Goal: Task Accomplishment & Management: Manage account settings

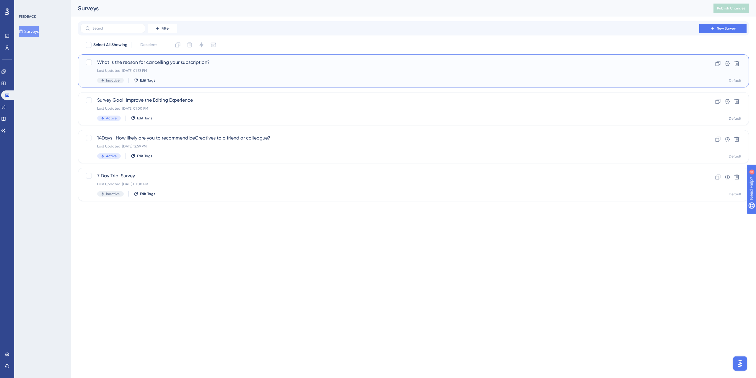
click at [179, 75] on div "What is the reason for cancelling your subscription? Last Updated: [DATE] 01:33…" at bounding box center [390, 71] width 586 height 24
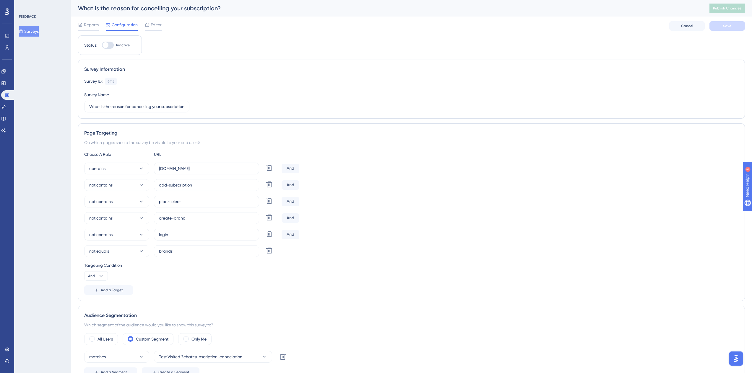
click at [107, 45] on div at bounding box center [106, 45] width 6 height 6
click at [102, 45] on input "Inactive" at bounding box center [102, 45] width 0 height 0
checkbox input "true"
click at [725, 20] on div "Reports Configuration Editor Cancel Save" at bounding box center [411, 26] width 667 height 19
click at [724, 23] on button "Save" at bounding box center [726, 25] width 35 height 9
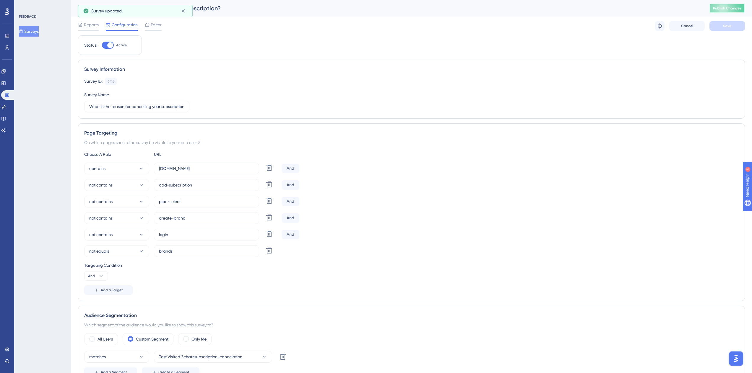
click at [732, 4] on button "Publish Changes" at bounding box center [726, 8] width 35 height 9
click at [153, 28] on div "Editor" at bounding box center [153, 25] width 17 height 9
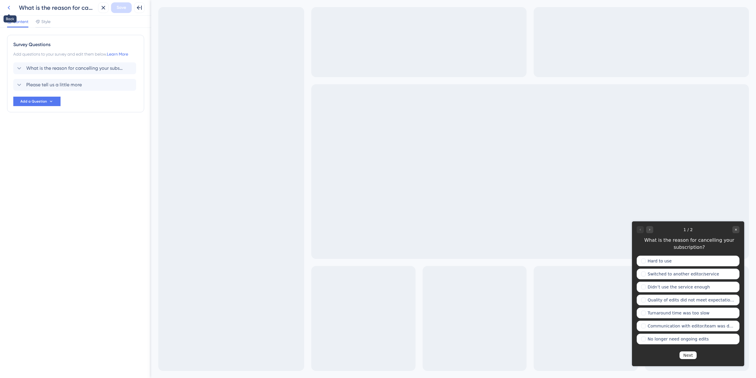
click at [8, 6] on icon at bounding box center [8, 7] width 7 height 7
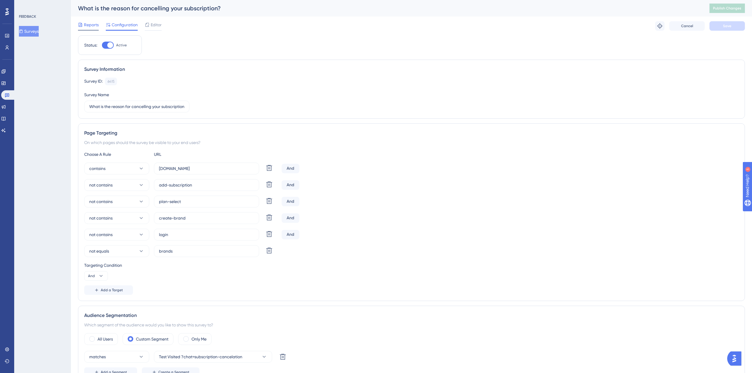
click at [91, 26] on span "Reports" at bounding box center [91, 24] width 15 height 7
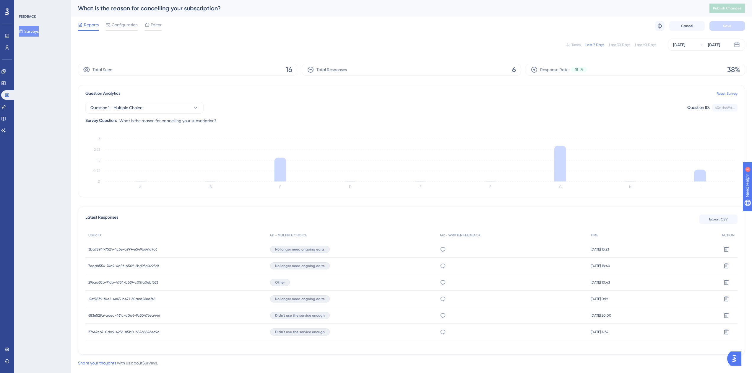
scroll to position [12, 0]
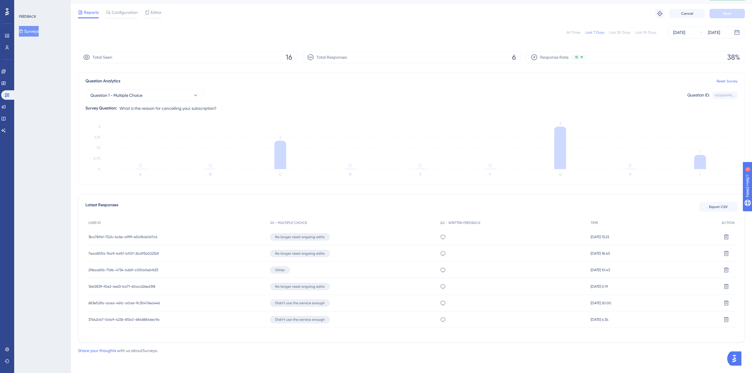
click at [90, 289] on div "12ef2839-f0e2-4e63-b471-60acd26ed3f8 12ef2839-f0e2-4e63-b471-60acd26ed3f8" at bounding box center [121, 287] width 67 height 17
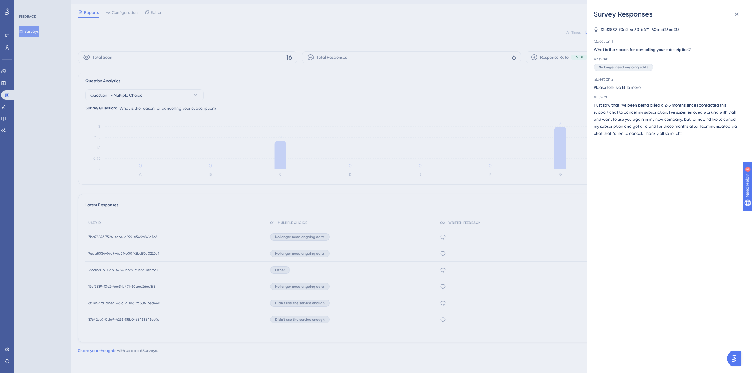
click at [93, 288] on div "Survey Responses 12ef2839-f0e2-4e63-b471-60acd26ed3f8 Question 1 What is the re…" at bounding box center [376, 186] width 752 height 373
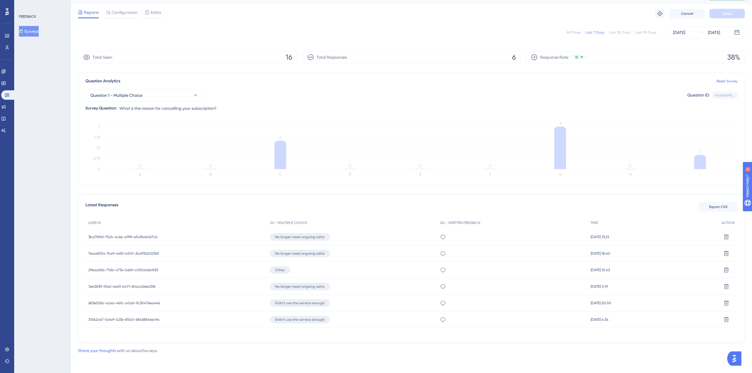
click at [92, 283] on div "12ef2839-f0e2-4e63-b471-60acd26ed3f8 12ef2839-f0e2-4e63-b471-60acd26ed3f8" at bounding box center [121, 287] width 67 height 17
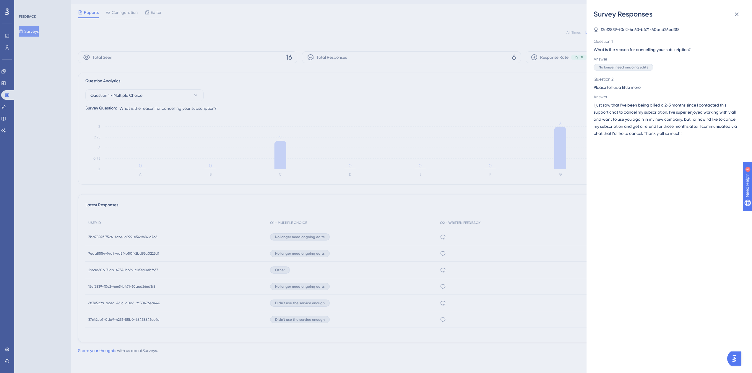
click at [93, 283] on div "Survey Responses 12ef2839-f0e2-4e63-b471-60acd26ed3f8 Question 1 What is the re…" at bounding box center [376, 186] width 752 height 373
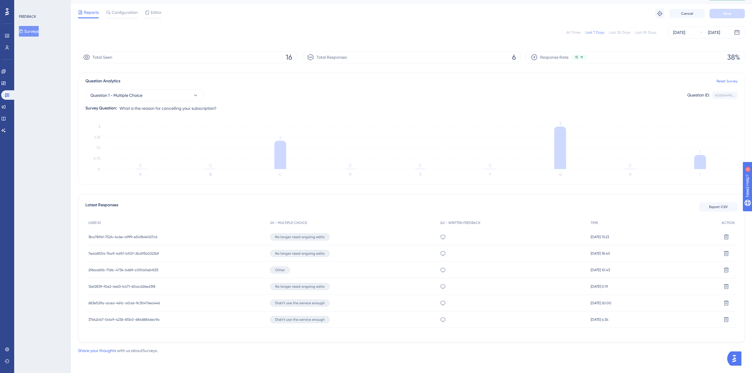
click at [114, 286] on span "12ef2839-f0e2-4e63-b471-60acd26ed3f8" at bounding box center [121, 287] width 67 height 5
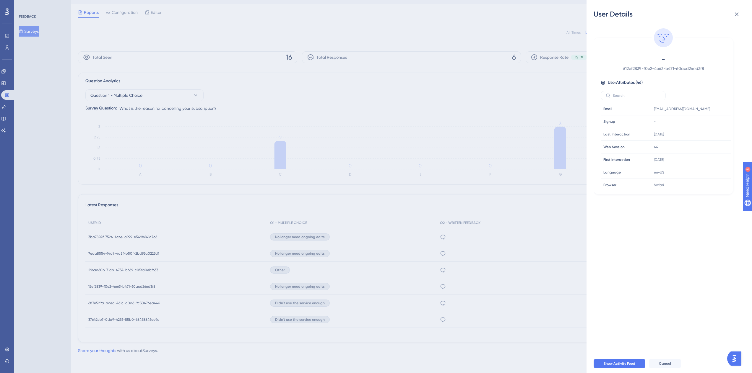
click at [114, 286] on div "User Details - # 12ef2839-f0e2-4e63-b471-60acd26ed3f8 User Attributes ( 46 ) Em…" at bounding box center [376, 186] width 752 height 373
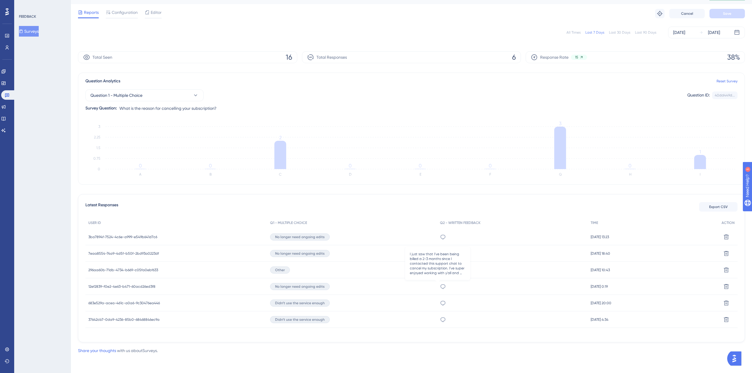
click at [441, 288] on icon at bounding box center [443, 287] width 5 height 5
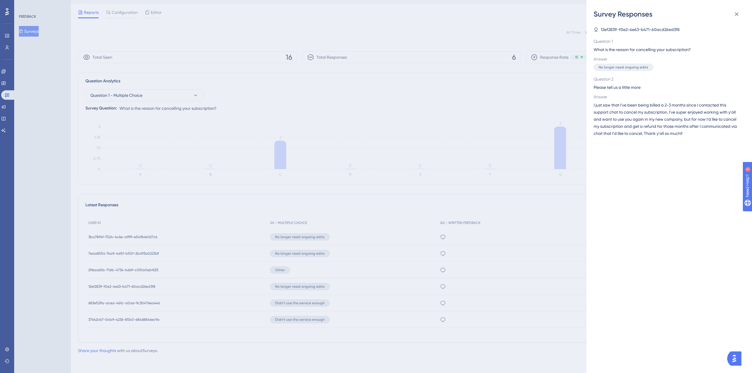
drag, startPoint x: 47, startPoint y: 277, endPoint x: 68, endPoint y: 277, distance: 21.3
click at [47, 277] on div "Survey Responses 12ef2839-f0e2-4e63-b471-60acd26ed3f8 Question 1 What is the re…" at bounding box center [376, 186] width 752 height 373
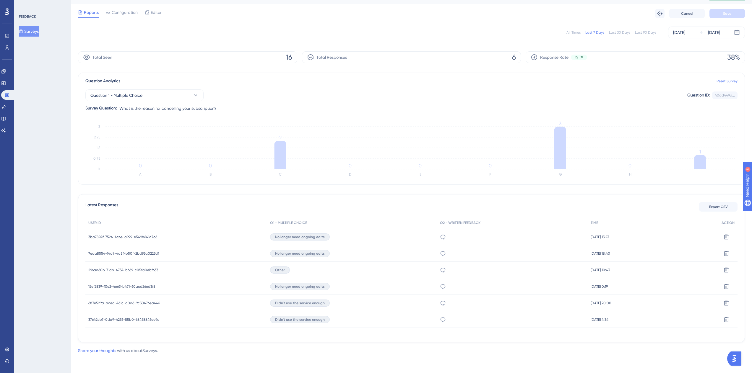
click at [107, 285] on span "12ef2839-f0e2-4e63-b471-60acd26ed3f8" at bounding box center [121, 287] width 67 height 5
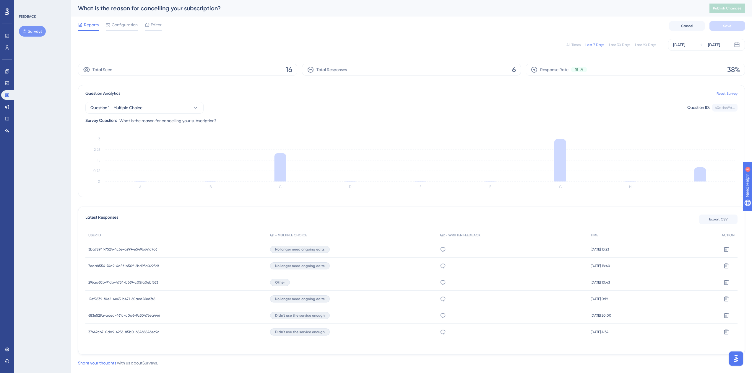
click at [51, 295] on div "FEEDBACK Surveys" at bounding box center [42, 186] width 57 height 373
click at [99, 333] on span "37642cb7-0da9-4236-85b0-68468846ec9a" at bounding box center [123, 332] width 71 height 5
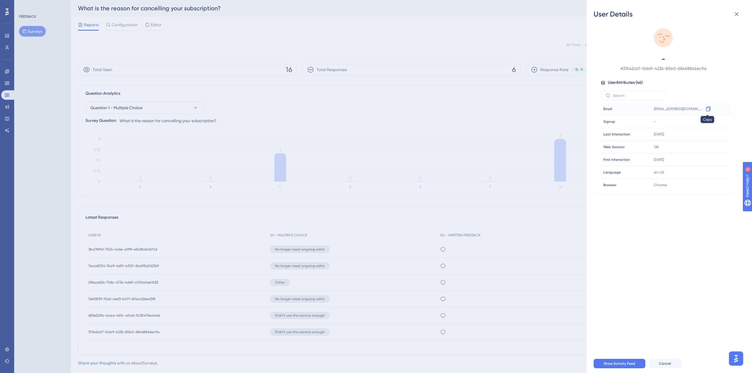
click at [708, 107] on icon at bounding box center [708, 109] width 4 height 5
click at [67, 248] on div "User Details - # 37642cb7-0da9-4236-85b0-68468846ec9a User Attributes ( 46 ) Em…" at bounding box center [376, 186] width 752 height 373
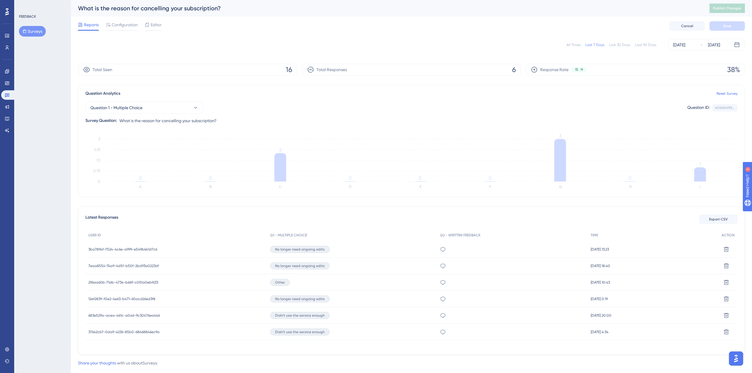
click at [100, 251] on span "3ba7894f-7524-4c6e-a999-e549b641d7c6" at bounding box center [122, 249] width 69 height 5
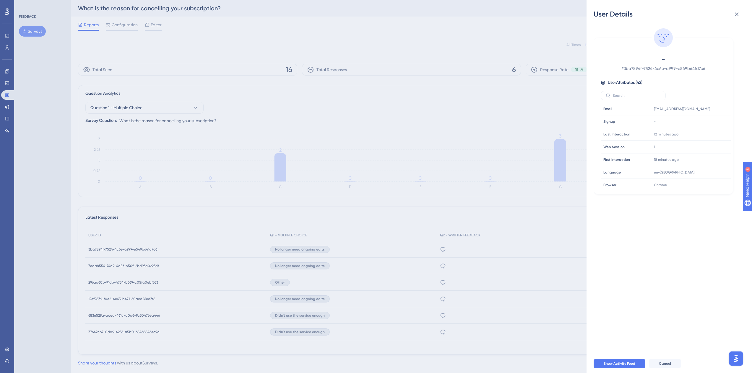
click at [120, 256] on div "User Details - # 3ba7894f-7524-4c6e-a999-e549b641d7c6 User Attributes ( 42 ) Em…" at bounding box center [376, 186] width 752 height 373
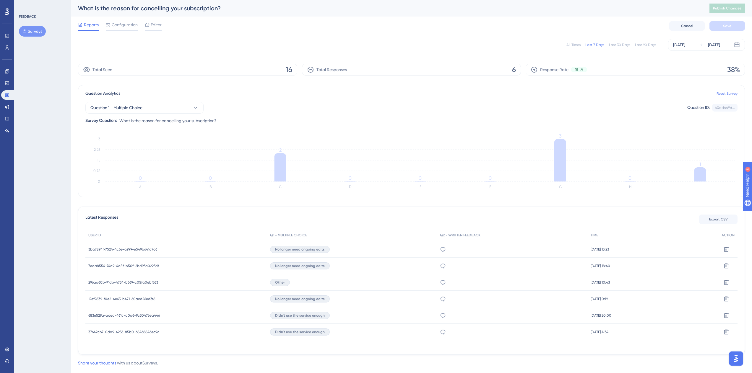
click at [115, 261] on div "7eaa8554-74a9-4d5f-b50f-2bd93a0223df 7eaa8554-74a9-4d5f-b50f-2bd93a0223df" at bounding box center [123, 266] width 71 height 17
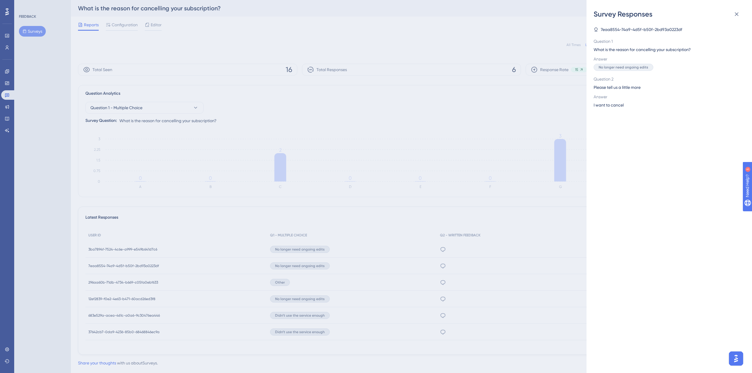
click at [115, 266] on div "Survey Responses 7eaa8554-74a9-4d5f-b50f-2bd93a0223df Question 1 What is the re…" at bounding box center [376, 186] width 752 height 373
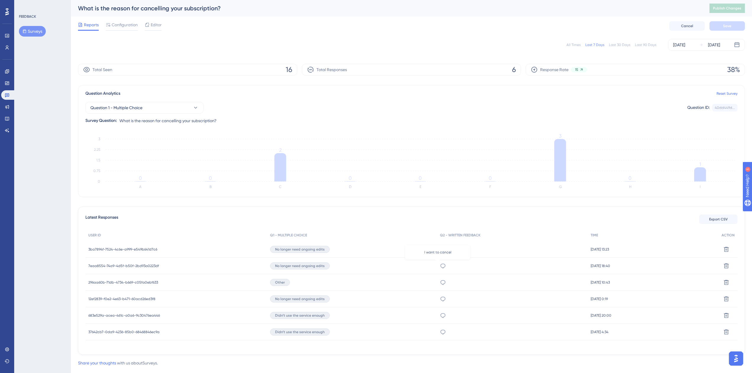
click at [440, 265] on icon at bounding box center [443, 266] width 6 height 6
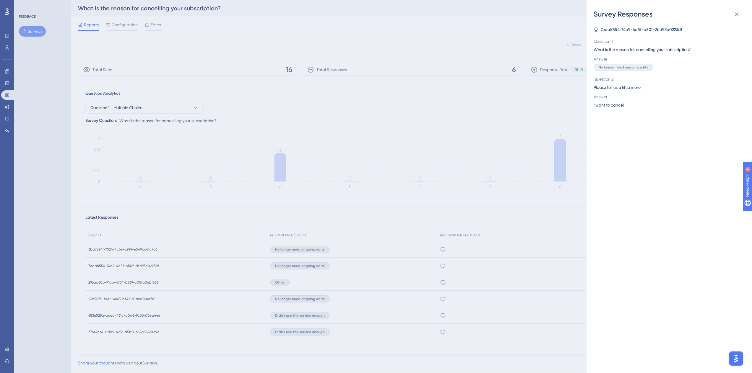
click at [439, 265] on div "Survey Responses 7eaa8554-74a9-4d5f-b50f-2bd93a0223df Question 1 What is the re…" at bounding box center [376, 186] width 752 height 373
